Goal: Information Seeking & Learning: Understand process/instructions

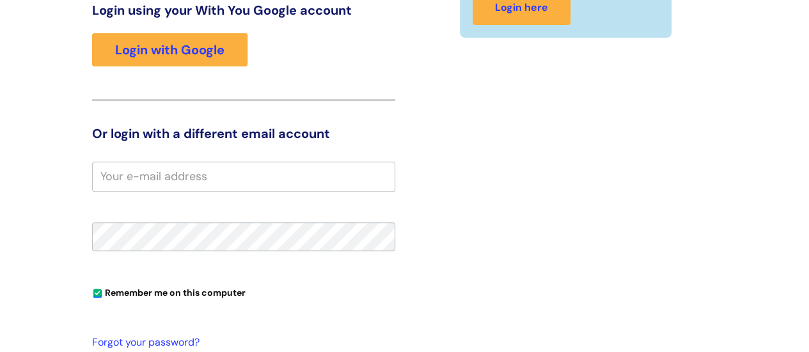
scroll to position [195, 0]
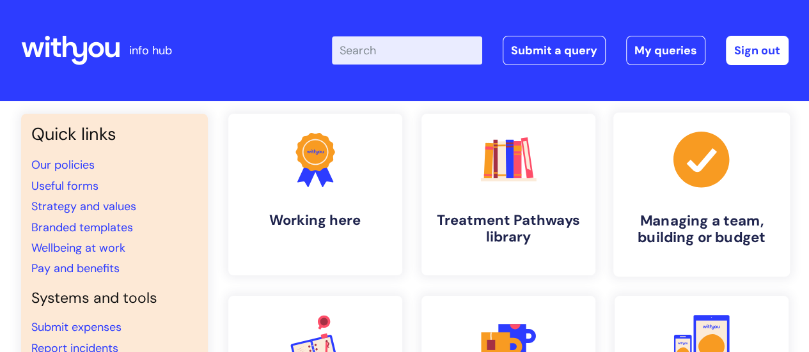
click at [643, 246] on h4 "Managing a team, building or budget" at bounding box center [701, 229] width 156 height 35
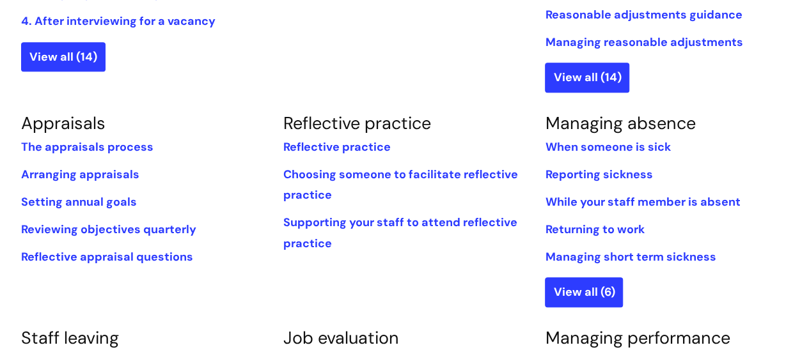
scroll to position [447, 0]
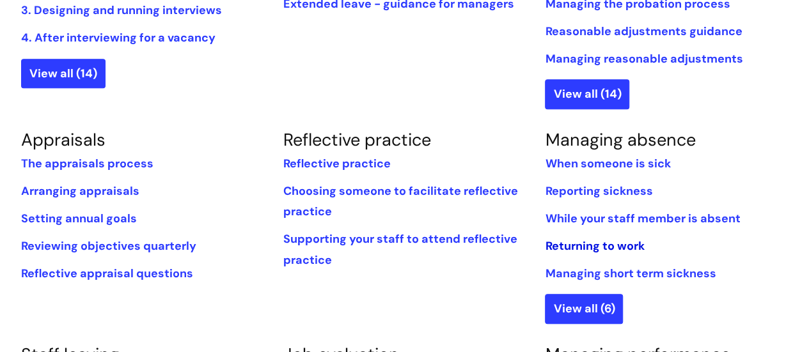
click at [595, 249] on link "Returning to work" at bounding box center [594, 246] width 99 height 15
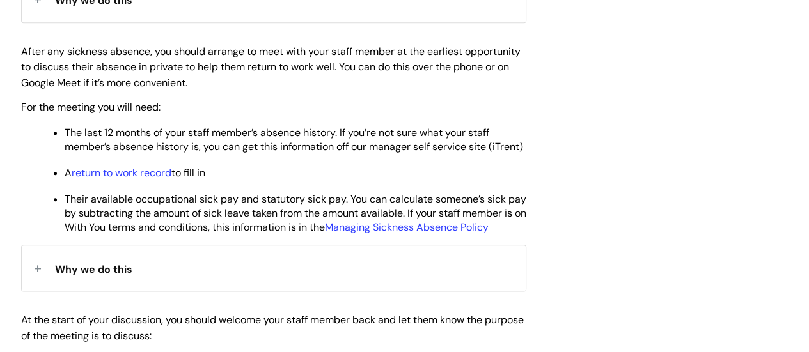
scroll to position [652, 0]
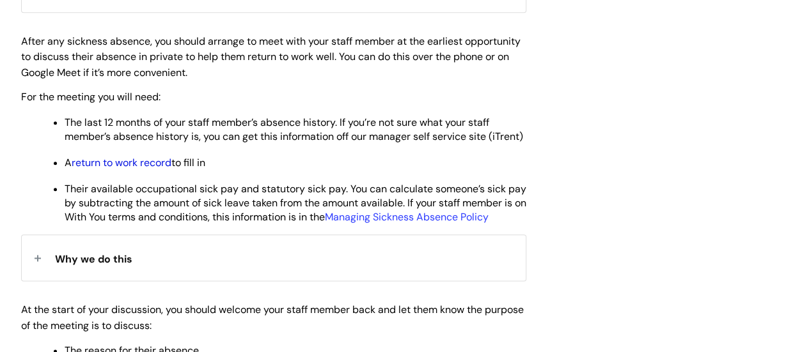
click at [117, 169] on link "return to work record" at bounding box center [122, 162] width 100 height 13
